Goal: Task Accomplishment & Management: Manage account settings

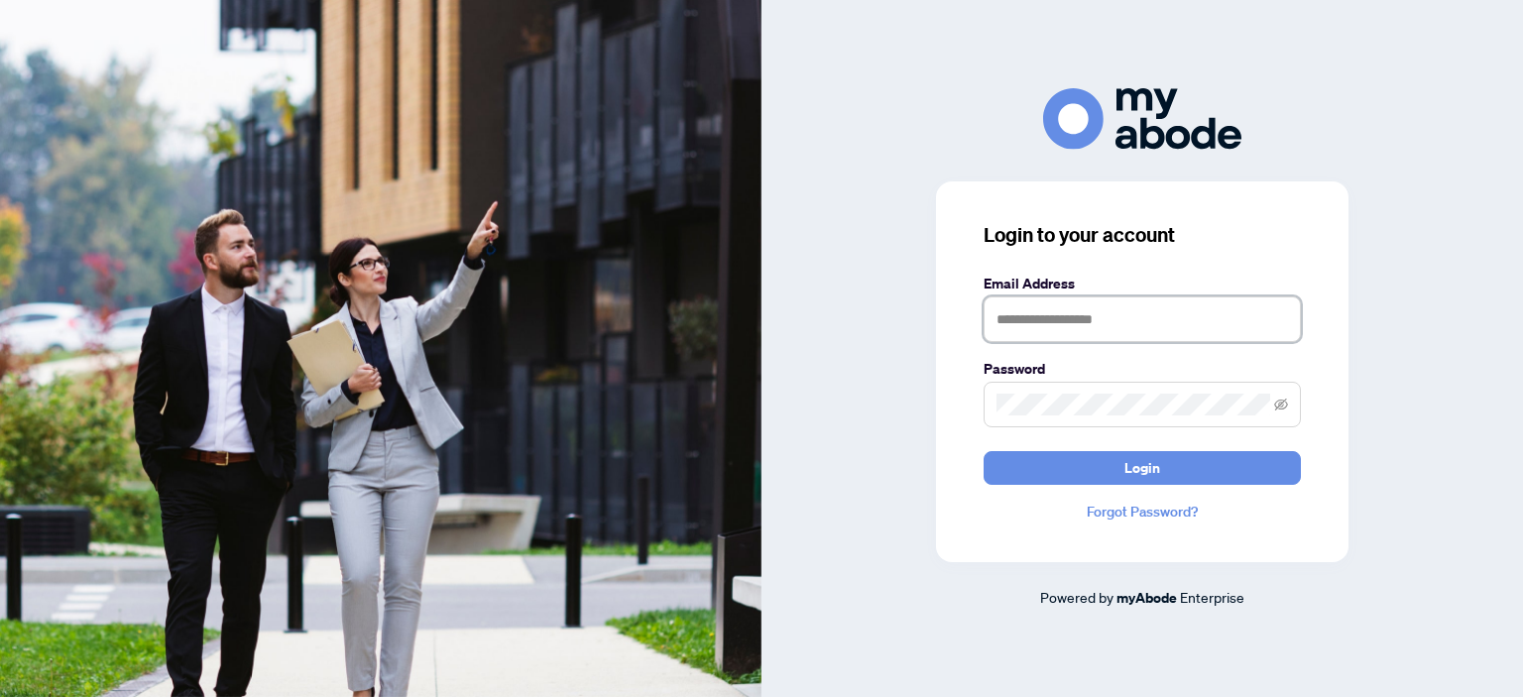
click at [1088, 313] on input "text" at bounding box center [1142, 320] width 317 height 46
type input "**********"
click at [984, 451] on button "Login" at bounding box center [1142, 468] width 317 height 34
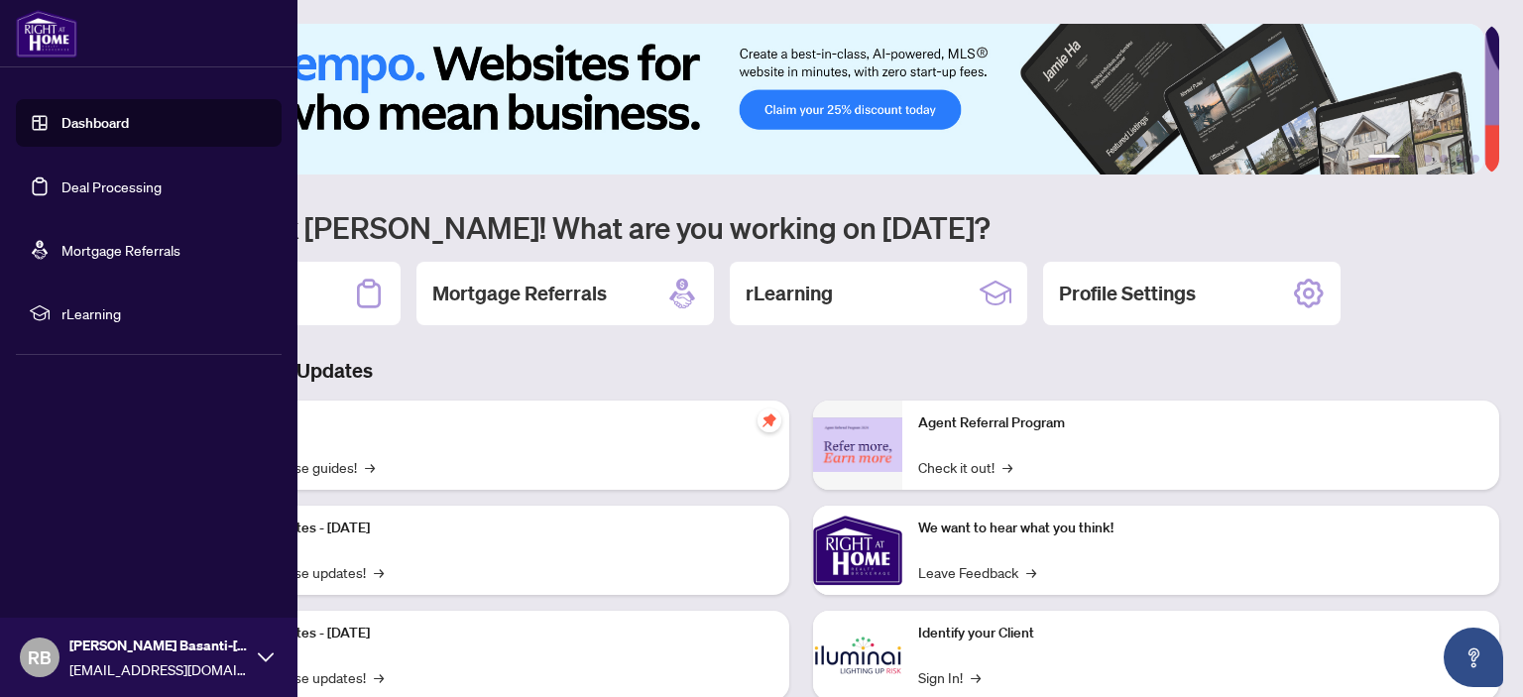
click at [87, 185] on link "Deal Processing" at bounding box center [111, 187] width 100 height 18
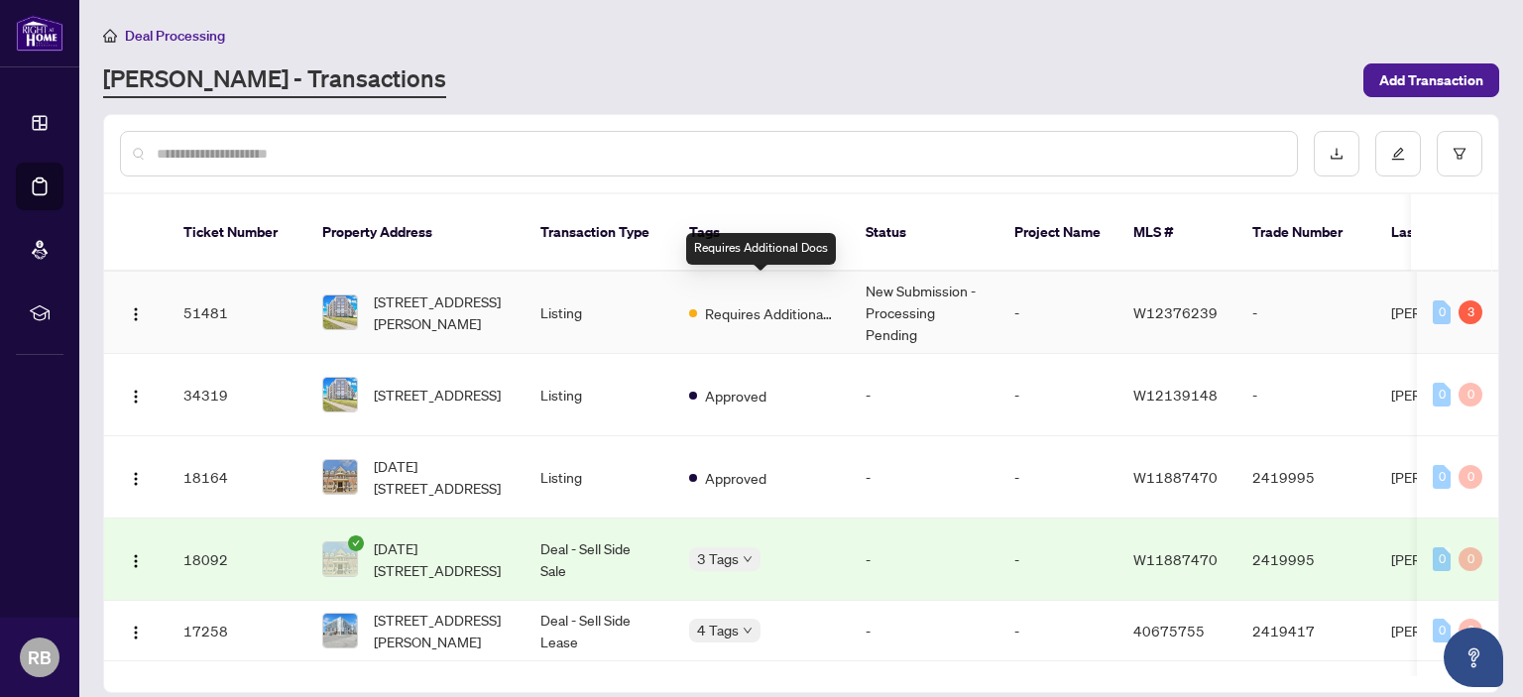
click at [745, 302] on span "Requires Additional Docs" at bounding box center [769, 313] width 129 height 22
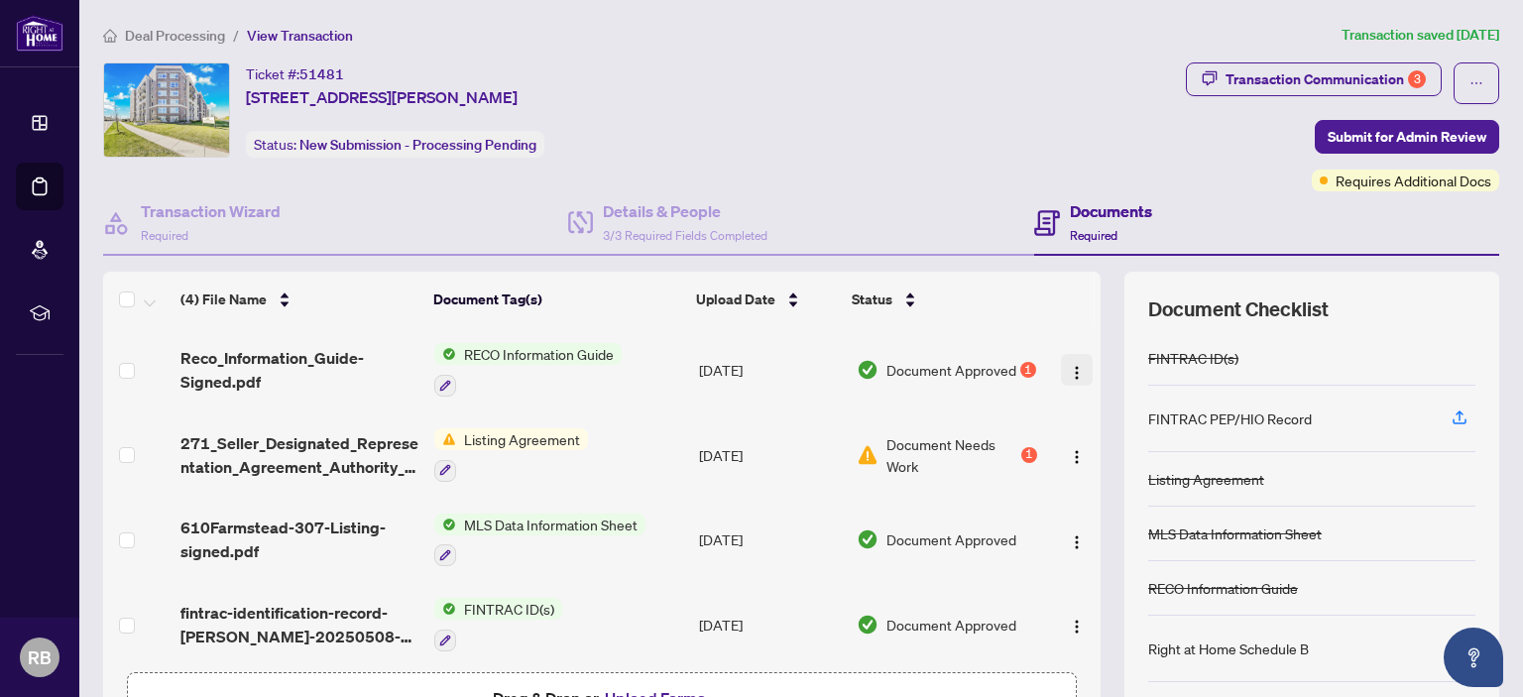
click at [1069, 368] on img "button" at bounding box center [1077, 373] width 16 height 16
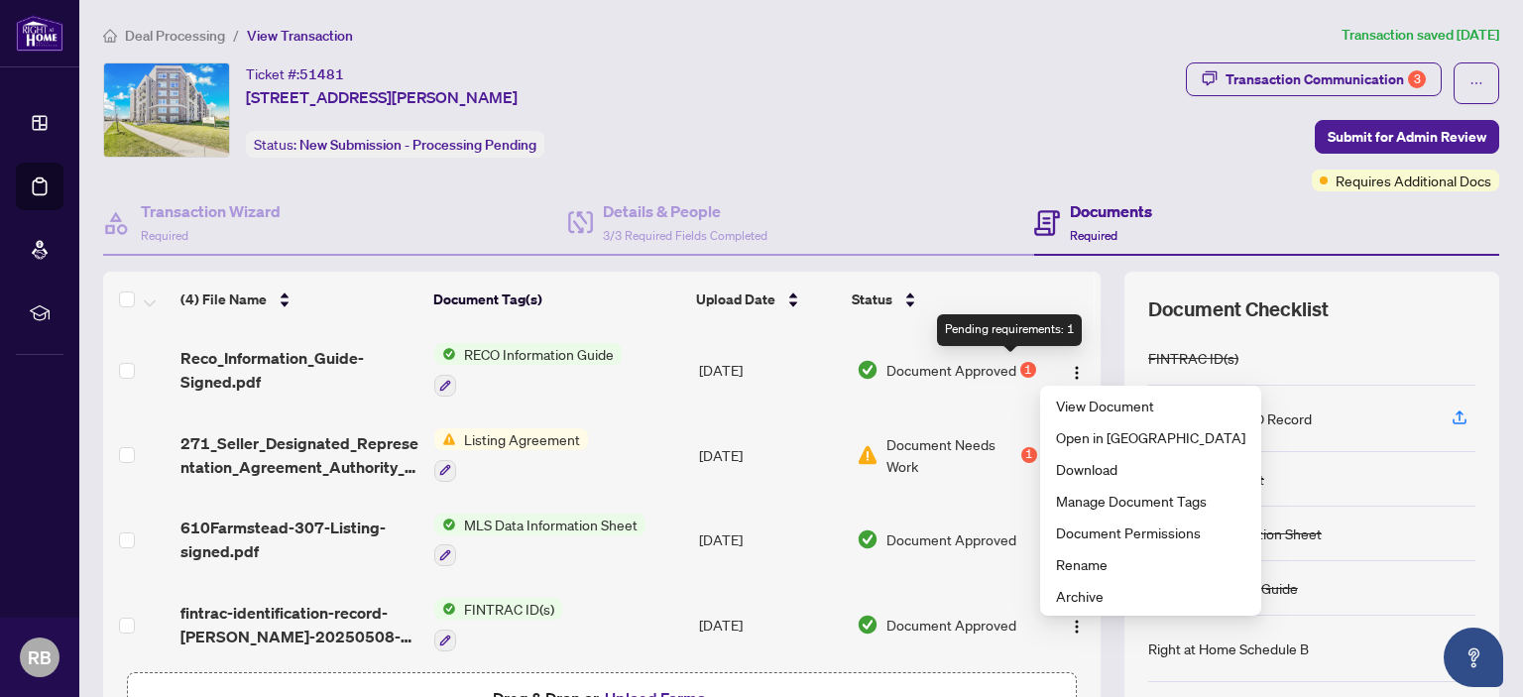
click at [1021, 364] on div "1" at bounding box center [1029, 370] width 16 height 16
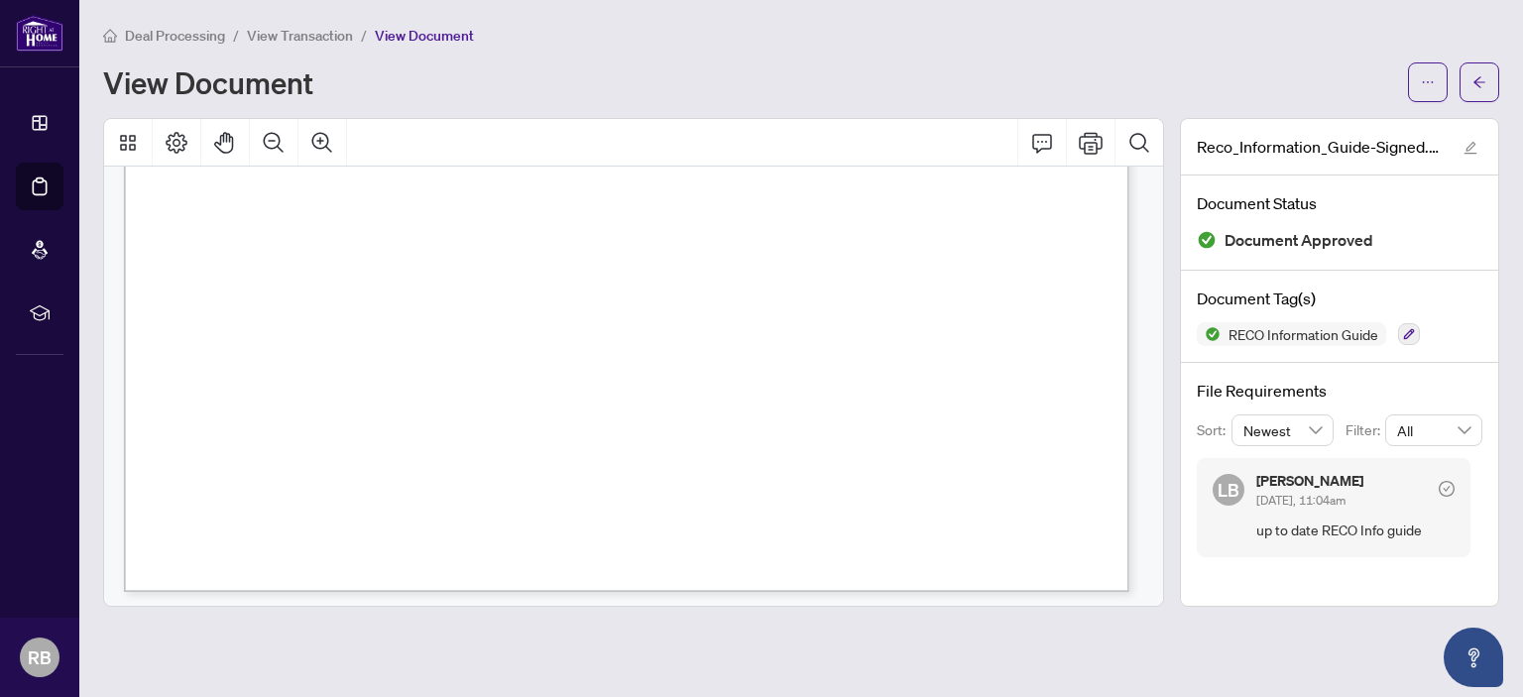
scroll to position [3269, 0]
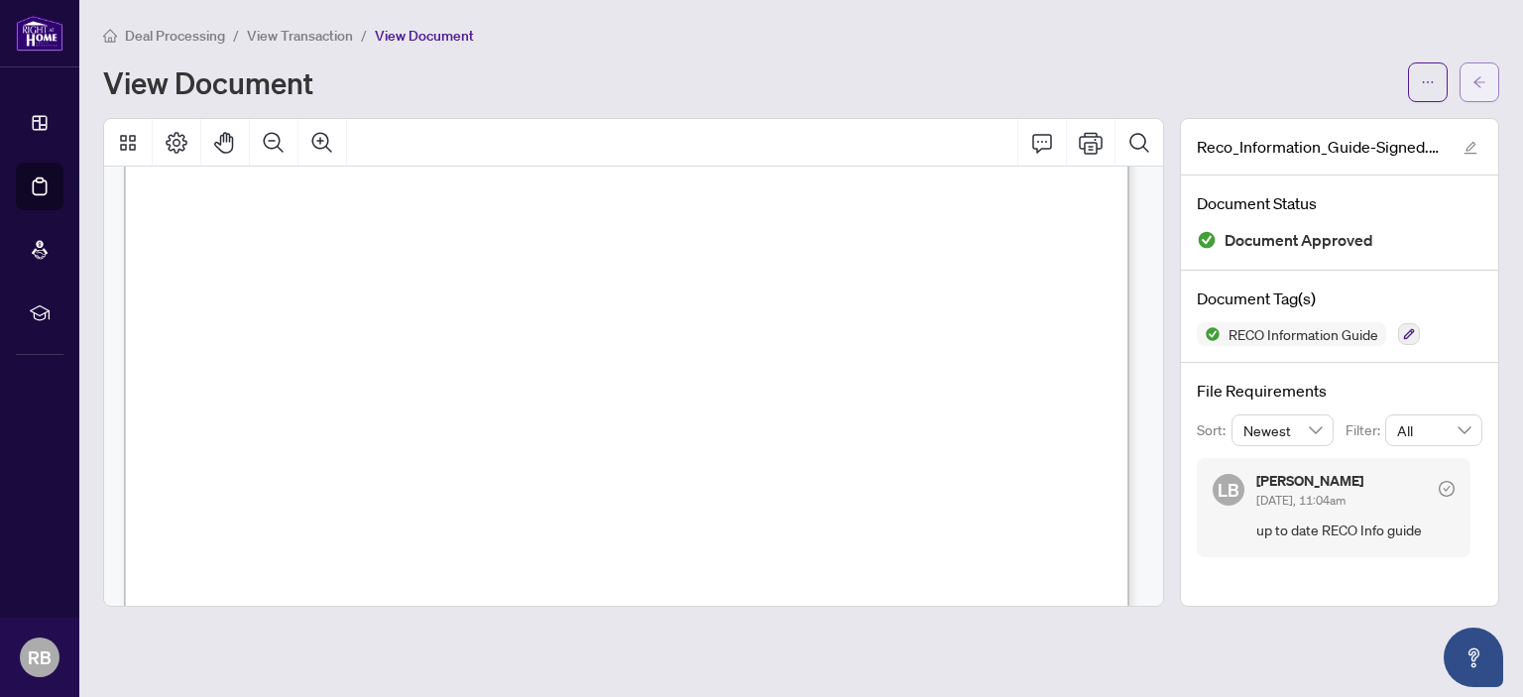
click at [1476, 81] on icon "arrow-left" at bounding box center [1480, 81] width 12 height 11
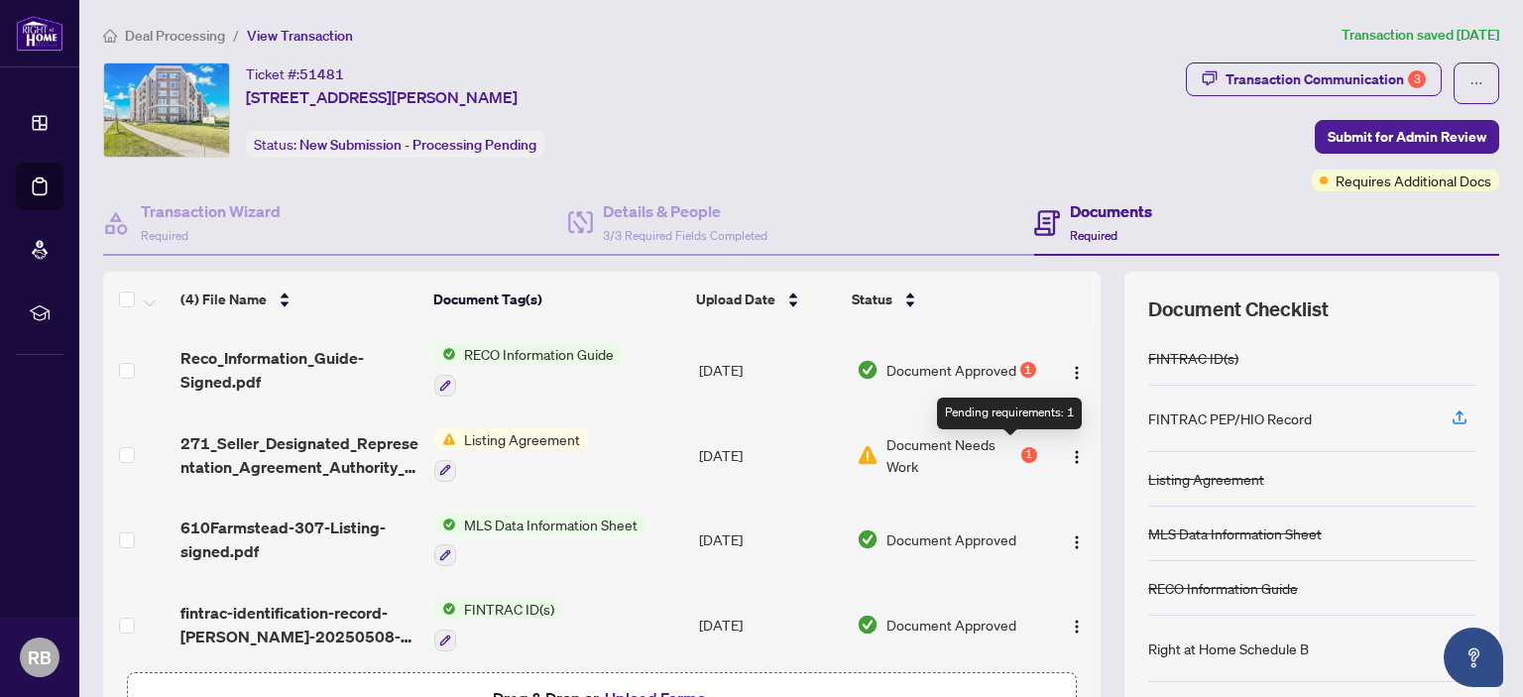
click at [1022, 450] on div "1" at bounding box center [1030, 455] width 16 height 16
click at [1069, 535] on img "button" at bounding box center [1077, 543] width 16 height 16
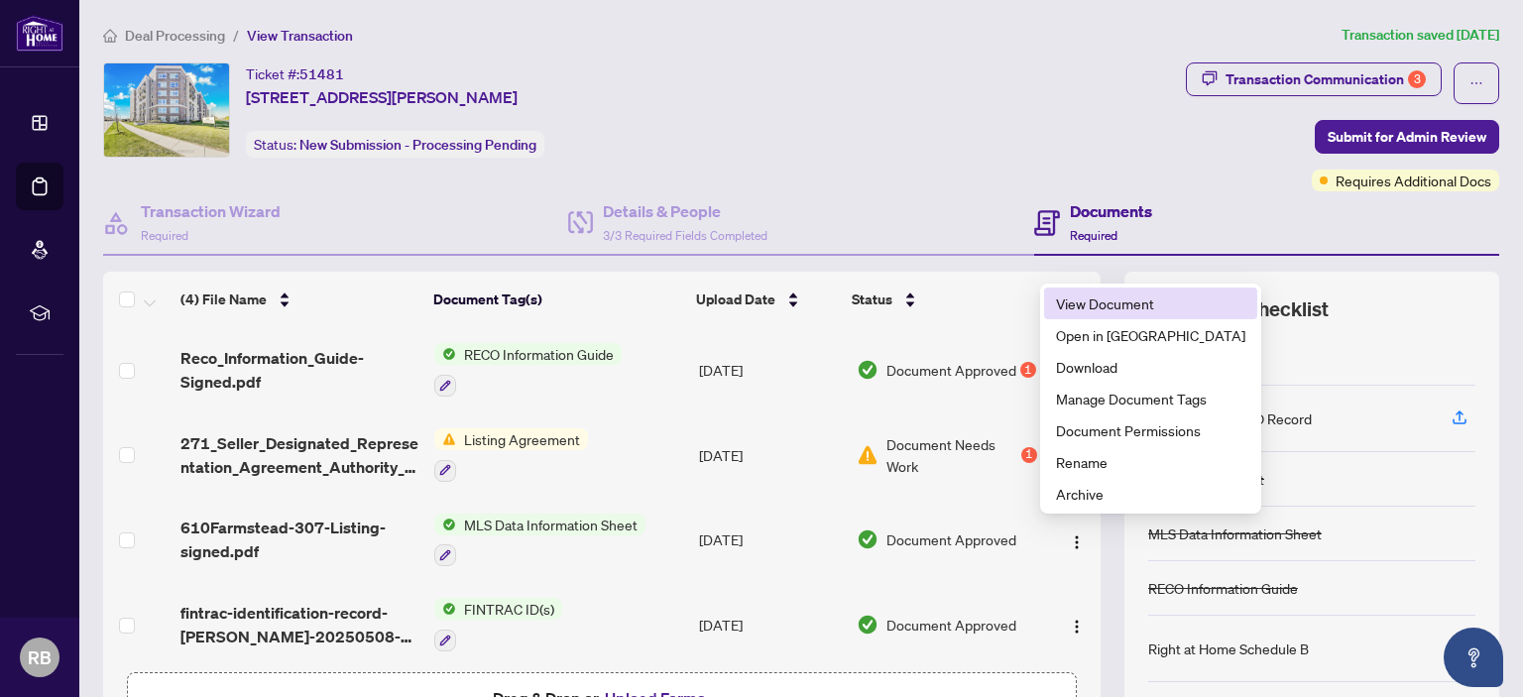
click at [1108, 301] on span "View Document" at bounding box center [1150, 304] width 189 height 22
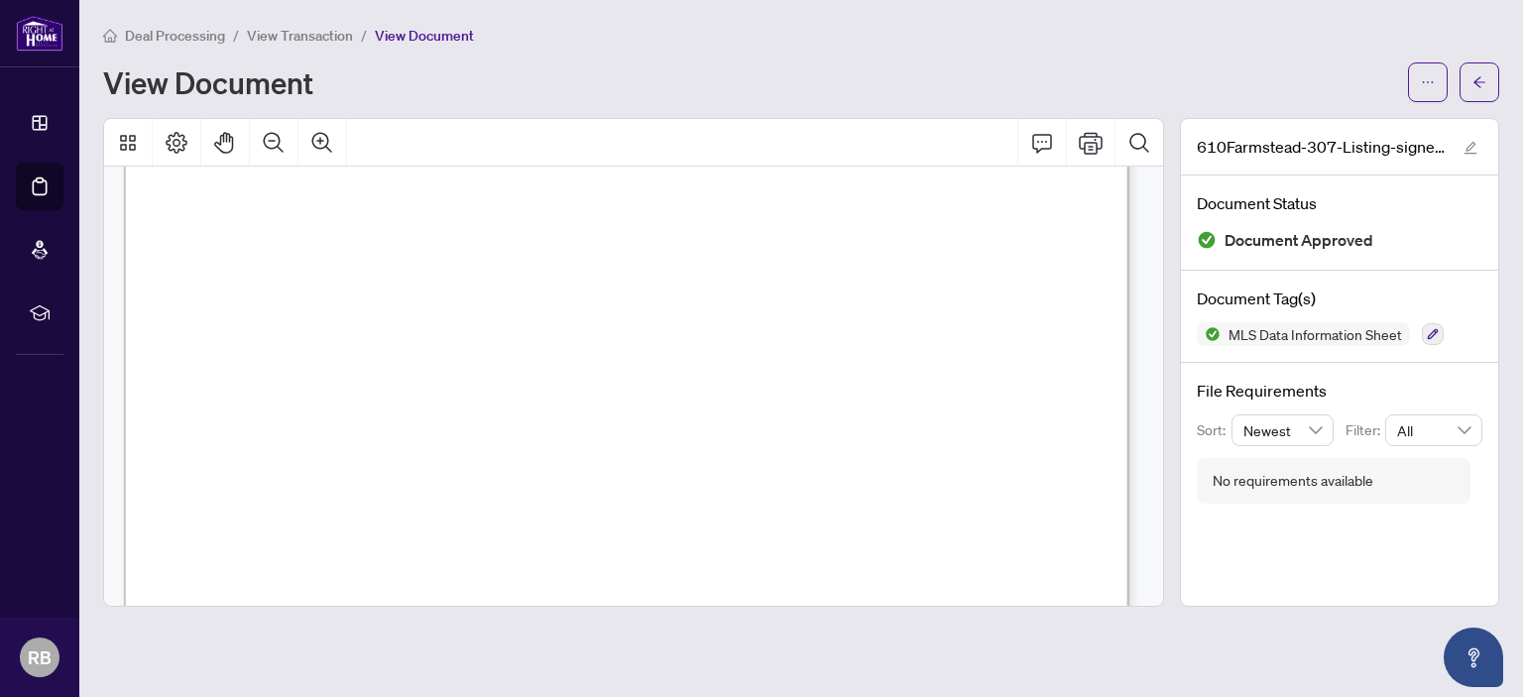
scroll to position [228, 0]
click at [1476, 87] on icon "arrow-left" at bounding box center [1480, 82] width 14 height 14
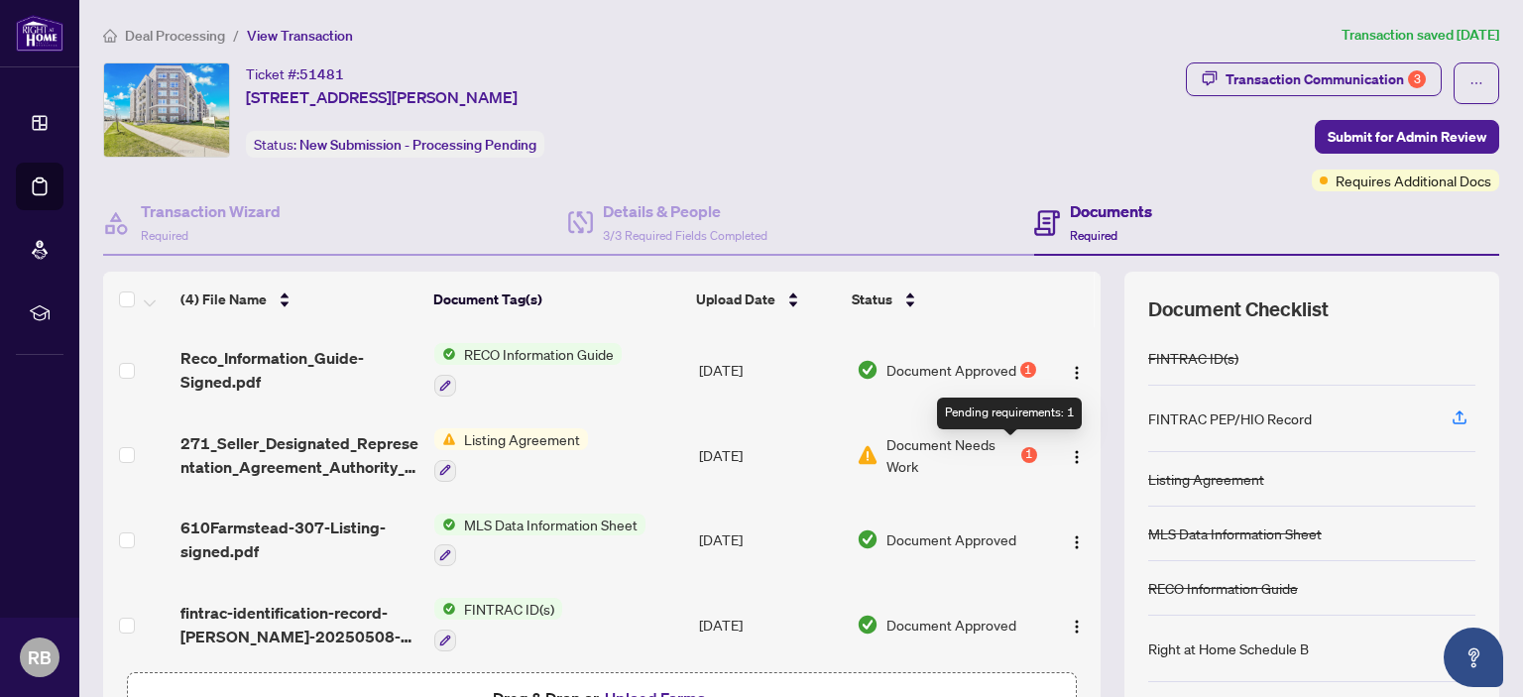
click at [1001, 443] on div "Document Needs Work 1" at bounding box center [947, 455] width 181 height 44
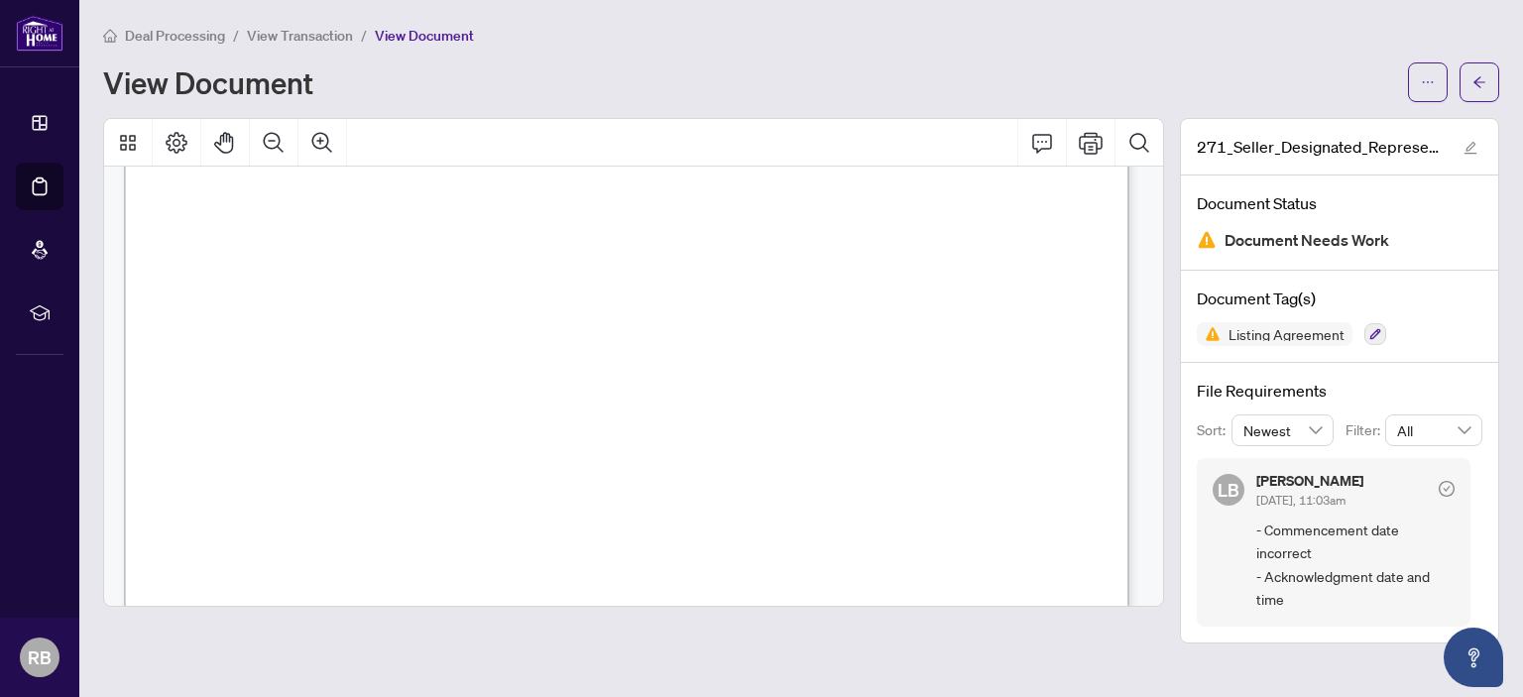
scroll to position [1587, 0]
click at [1484, 86] on icon "arrow-left" at bounding box center [1480, 82] width 14 height 14
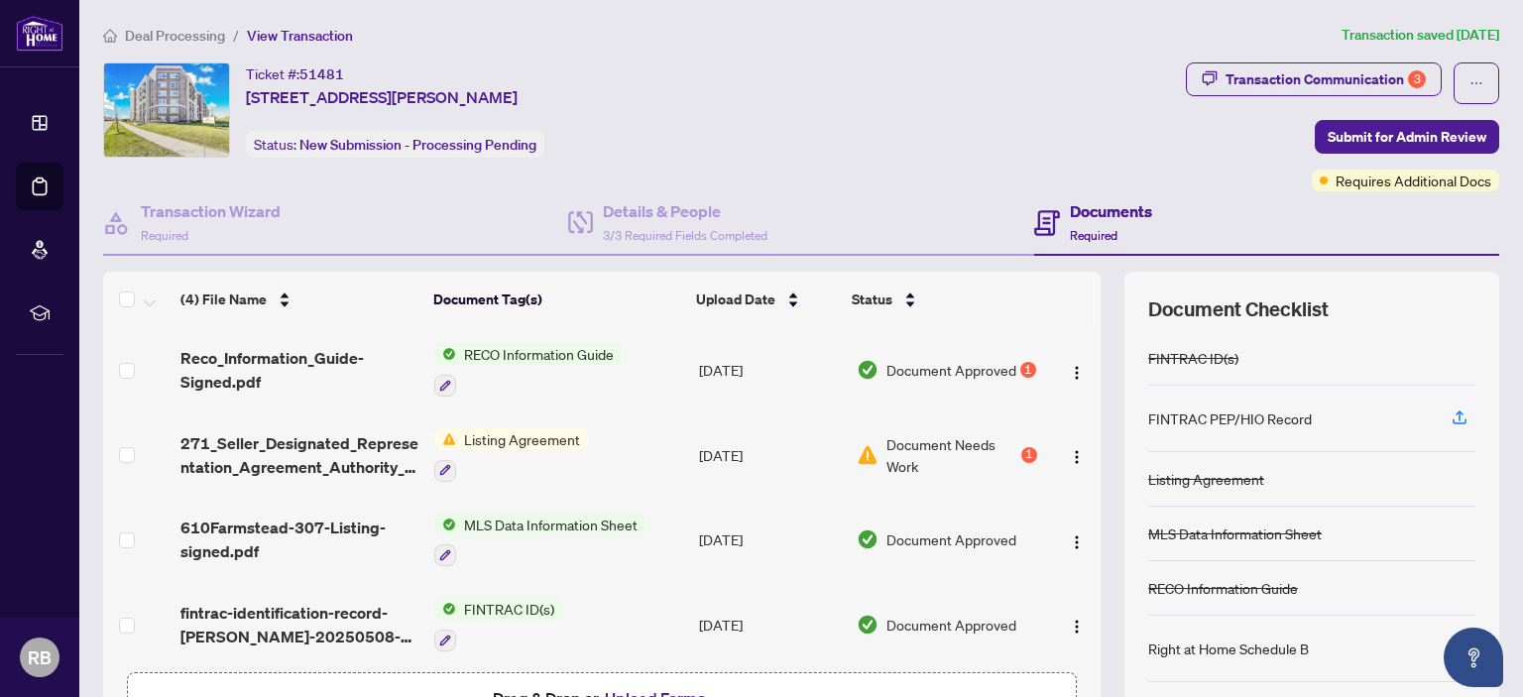
click at [545, 522] on span "MLS Data Information Sheet" at bounding box center [550, 525] width 189 height 22
click at [1069, 535] on img "button" at bounding box center [1077, 543] width 16 height 16
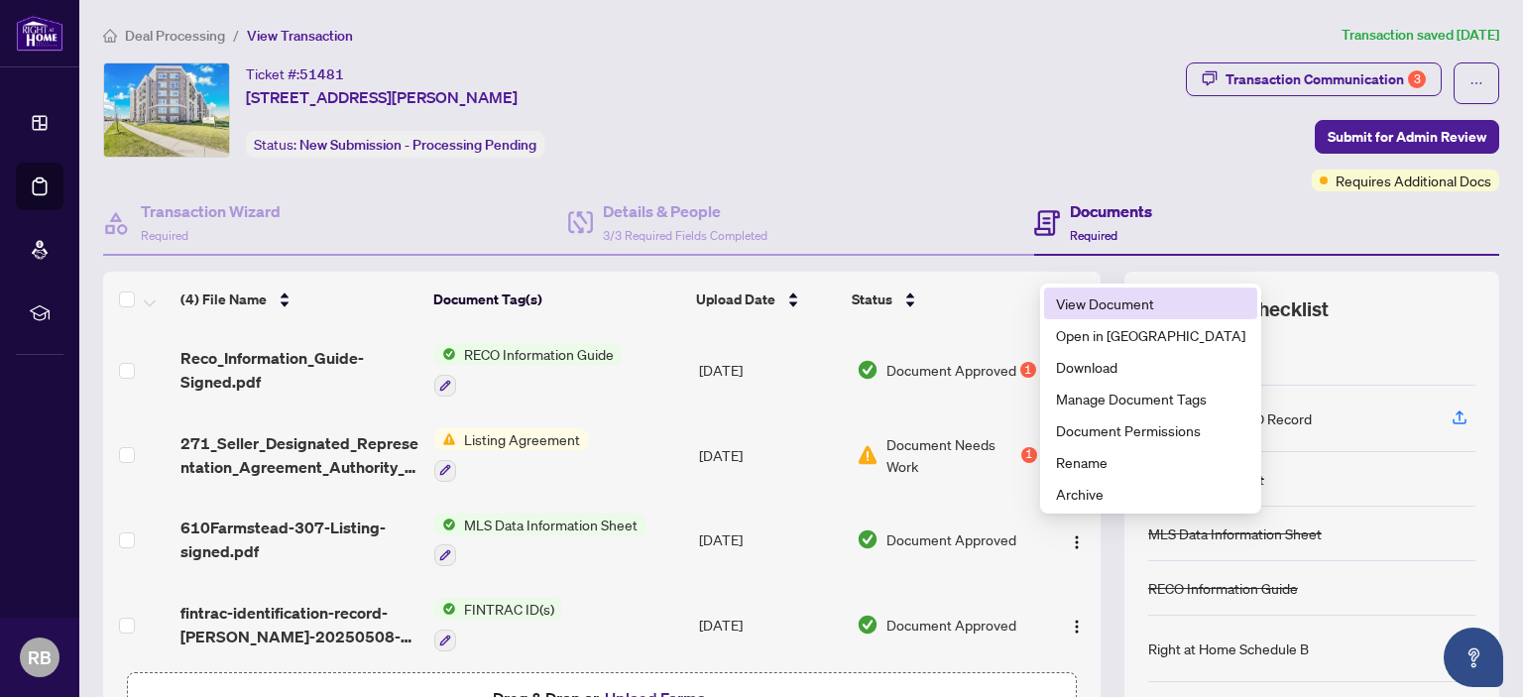
click at [1123, 301] on span "View Document" at bounding box center [1150, 304] width 189 height 22
